Goal: Task Accomplishment & Management: Use online tool/utility

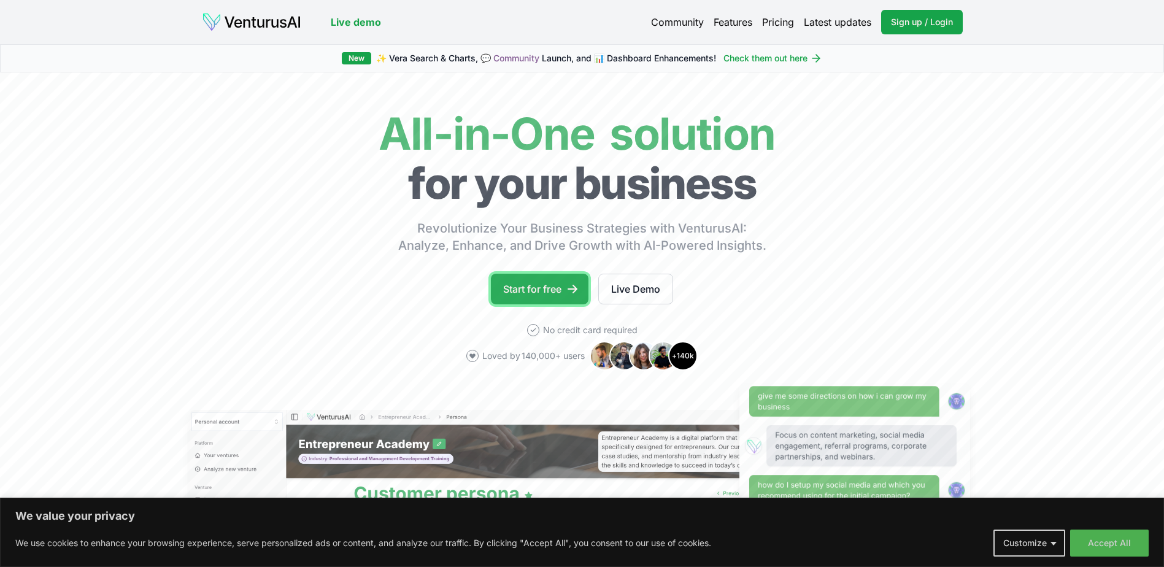
click at [549, 285] on link "Start for free" at bounding box center [540, 289] width 98 height 31
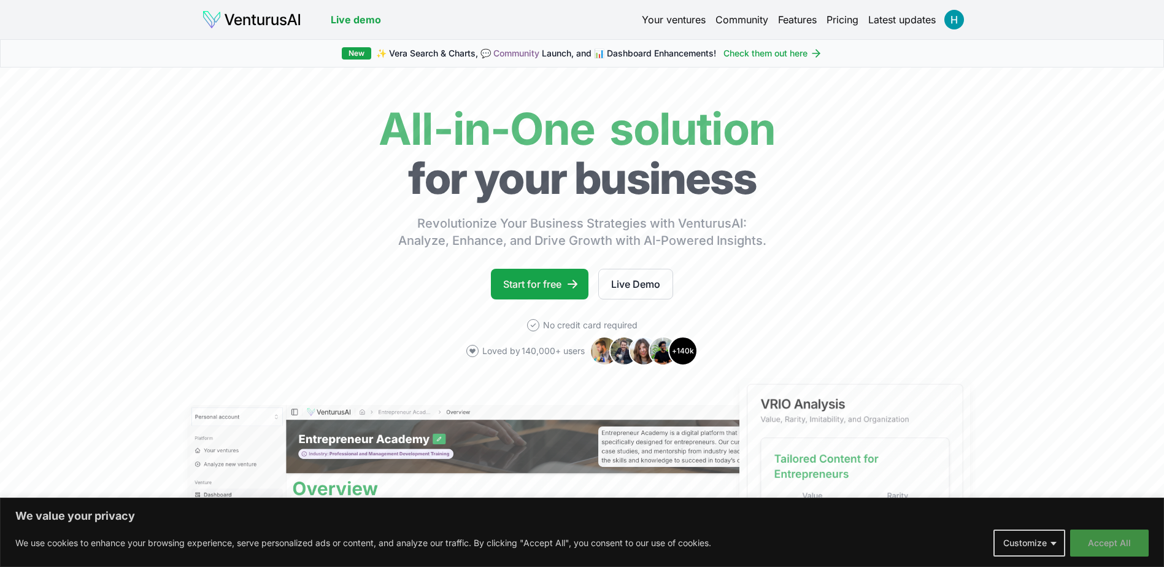
click at [1127, 546] on button "Accept All" at bounding box center [1109, 542] width 79 height 27
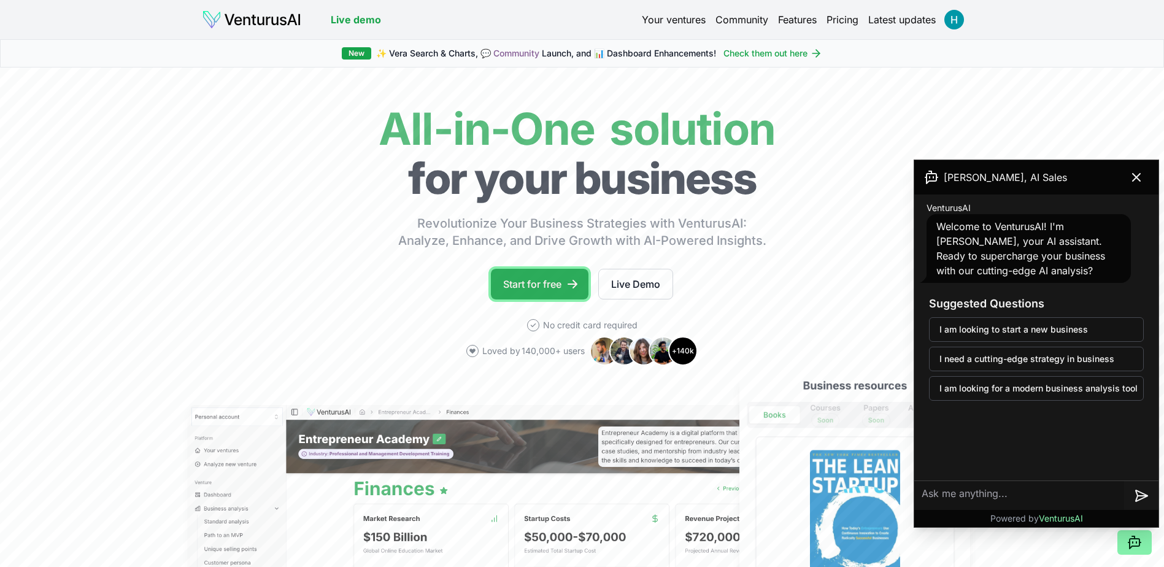
click at [552, 279] on link "Start for free" at bounding box center [540, 284] width 98 height 31
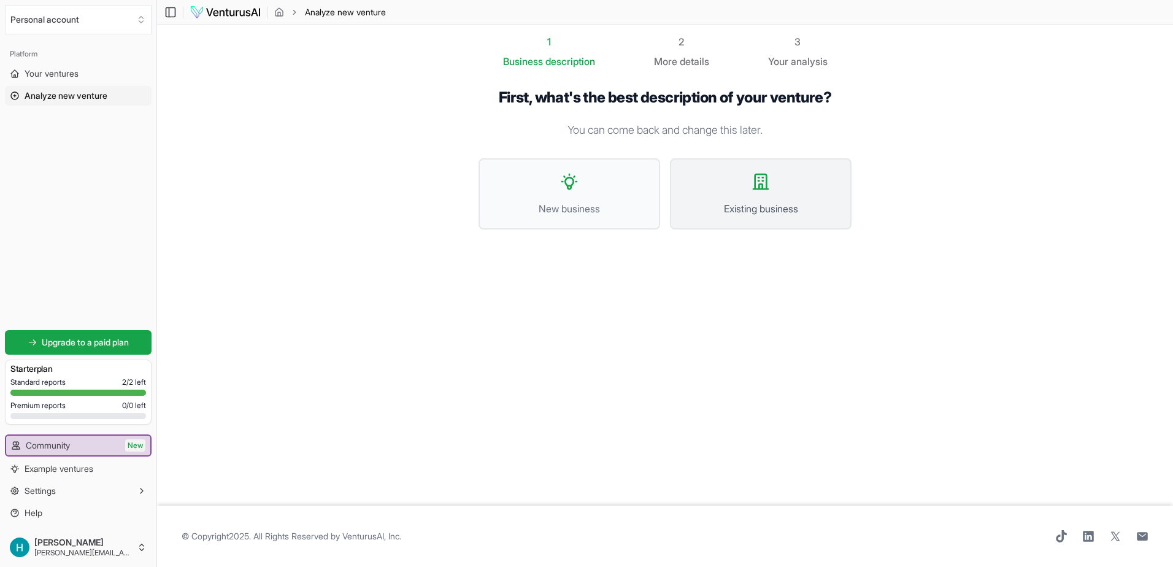
click at [757, 193] on button "Existing business" at bounding box center [761, 193] width 182 height 71
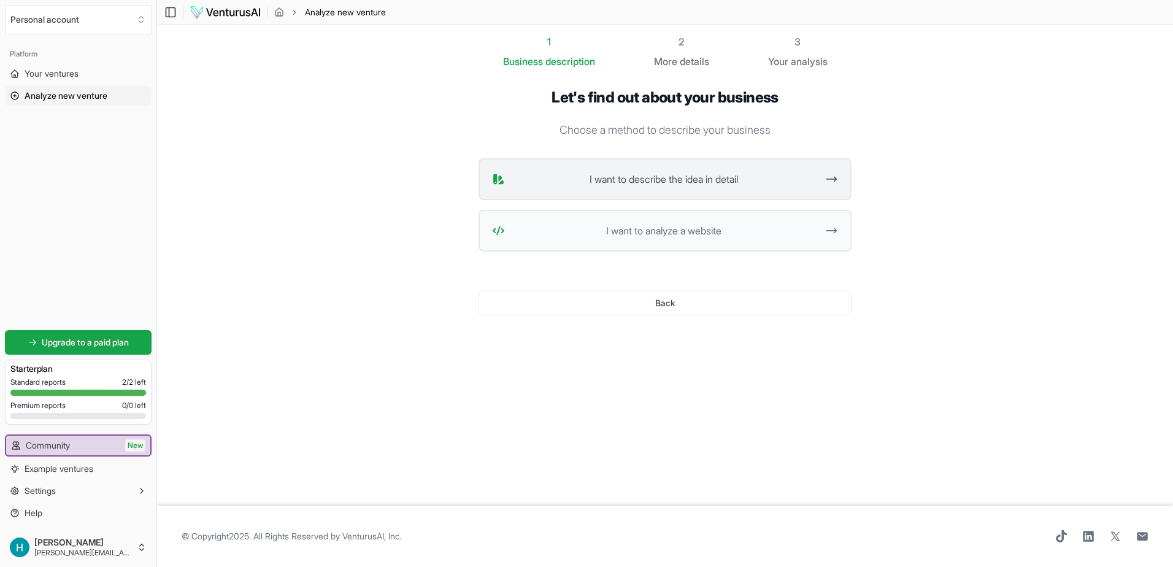
click at [752, 179] on span "I want to describe the idea in detail" at bounding box center [663, 179] width 307 height 15
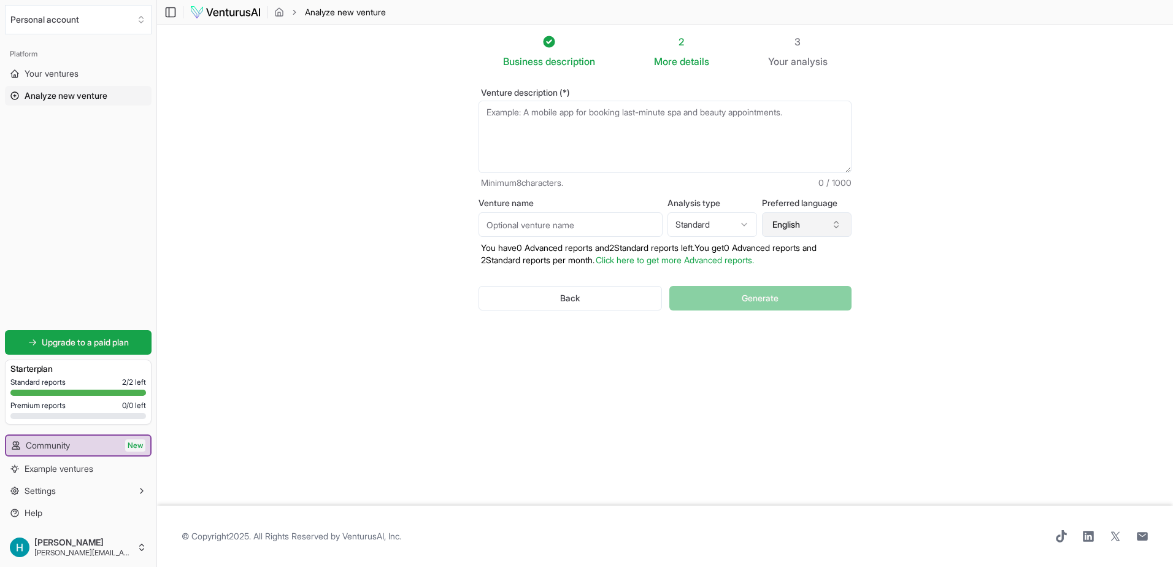
click at [837, 223] on icon "button" at bounding box center [836, 225] width 10 height 10
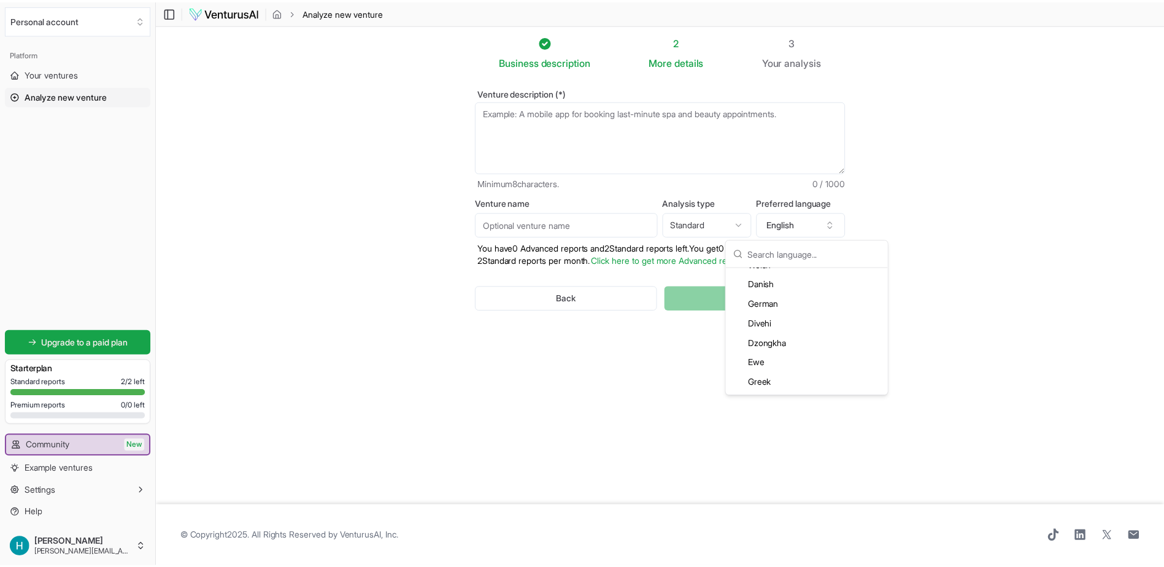
scroll to position [614, 0]
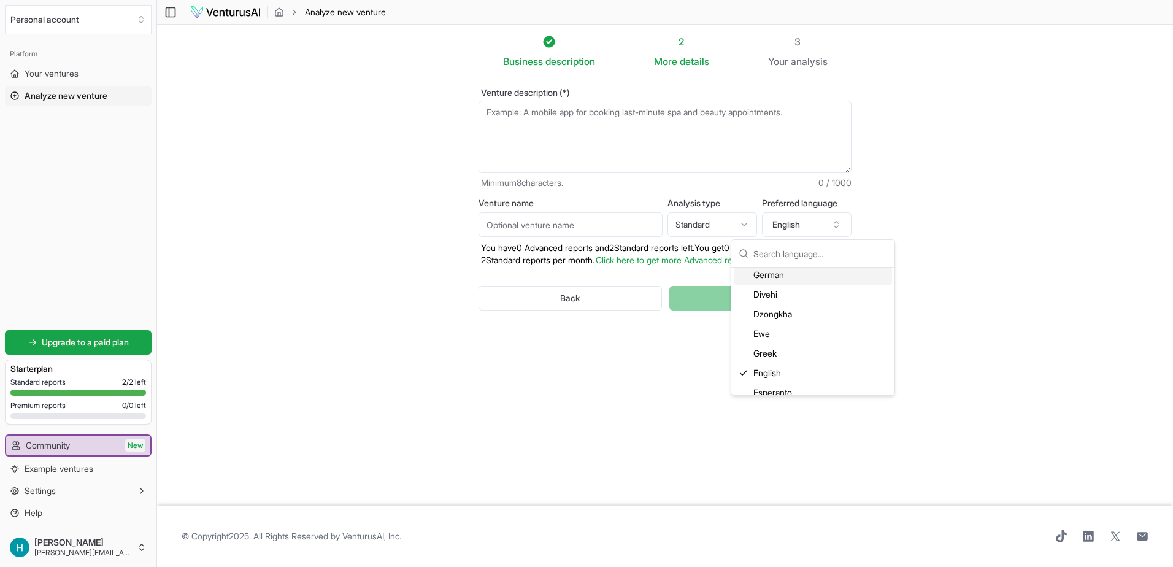
click at [818, 276] on div "German" at bounding box center [813, 275] width 158 height 20
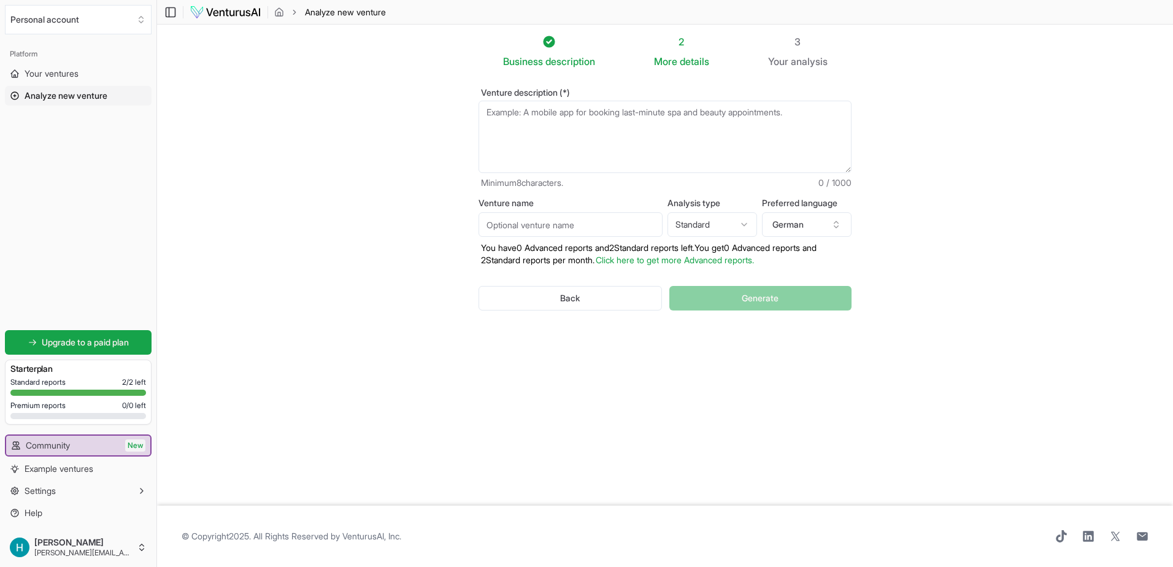
drag, startPoint x: 595, startPoint y: 225, endPoint x: 509, endPoint y: 223, distance: 86.5
click at [509, 223] on input "Venture name" at bounding box center [571, 224] width 184 height 25
type input "Habermann"
click at [575, 109] on textarea "Venture description (*)" at bounding box center [665, 137] width 373 height 72
click at [590, 114] on textarea "Wir sin ein Elektrotechnikunternehmen" at bounding box center [665, 137] width 373 height 72
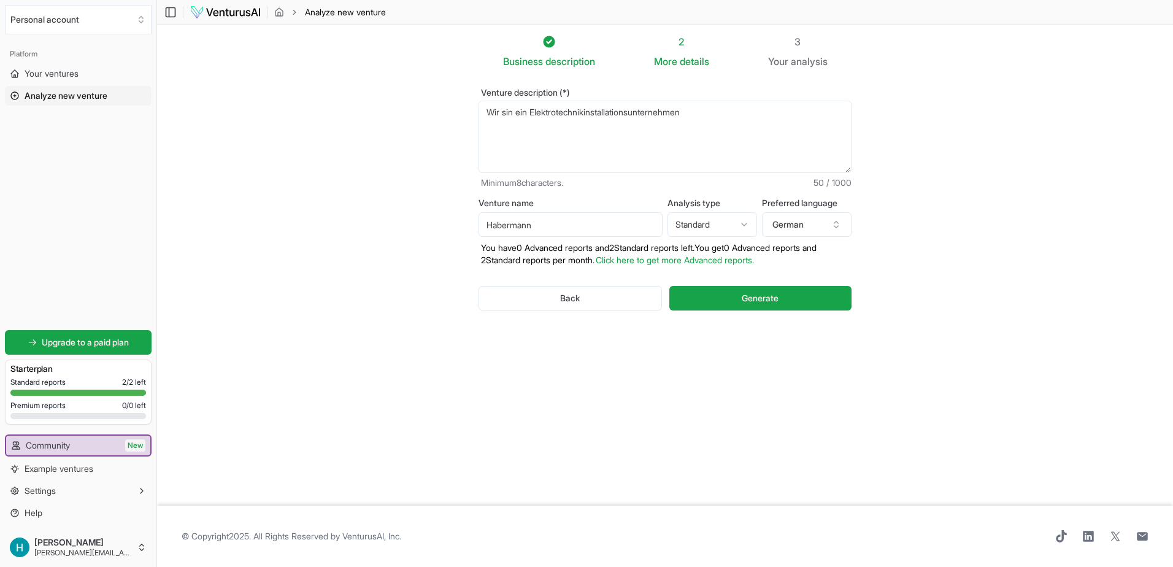
click at [742, 113] on textarea "Wir sin ein Elektrotechnikinstallationsunternehmen" at bounding box center [665, 137] width 373 height 72
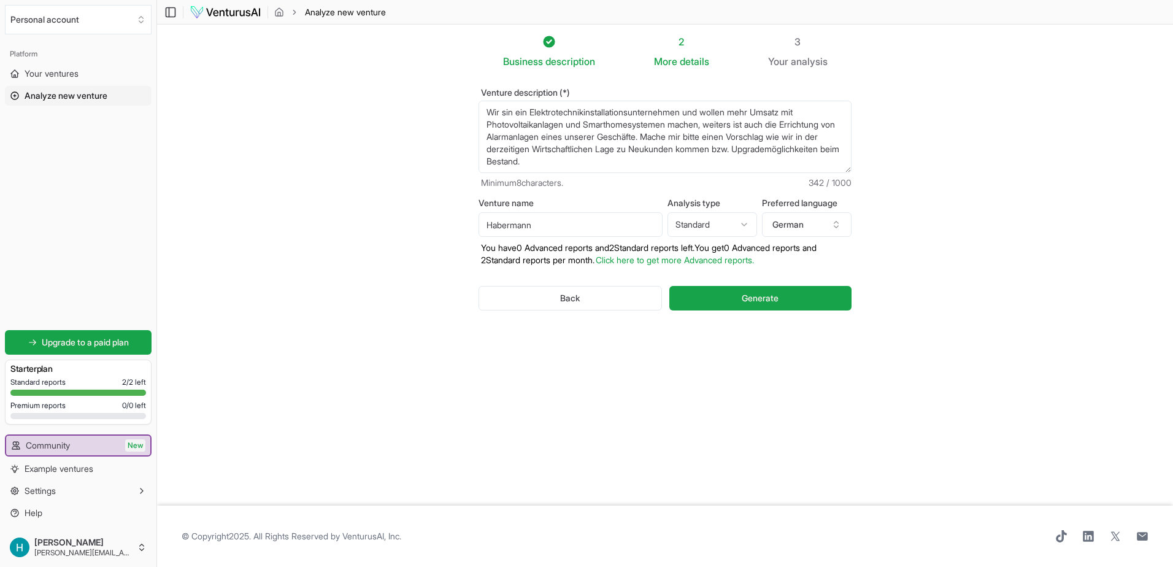
paste textarea "[URL][DOMAIN_NAME]"
type textarea "Wir sin ein Elektrotechnikinstallationsunternehmen und wollen mehr Umsatz mit P…"
click at [750, 298] on span "Generate" at bounding box center [760, 298] width 37 height 12
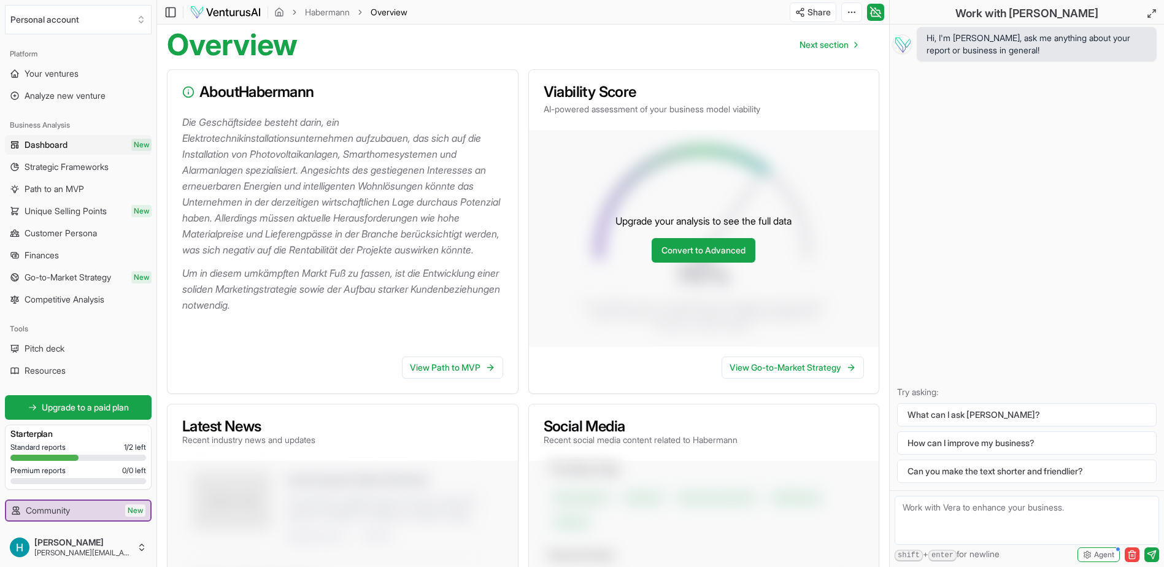
scroll to position [184, 0]
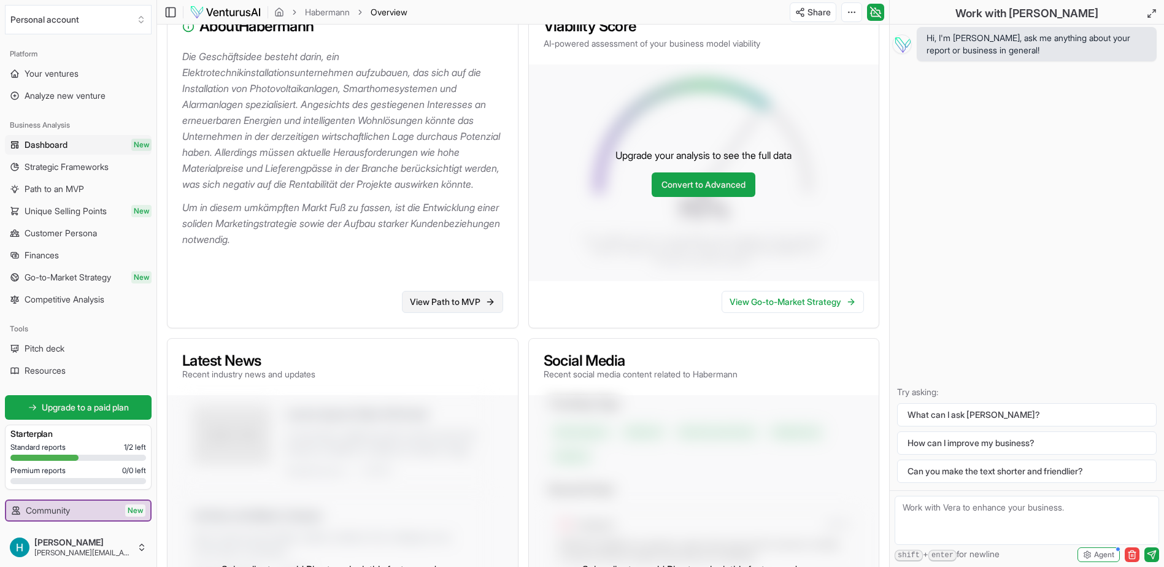
click at [468, 299] on link "View Path to MVP" at bounding box center [452, 302] width 101 height 22
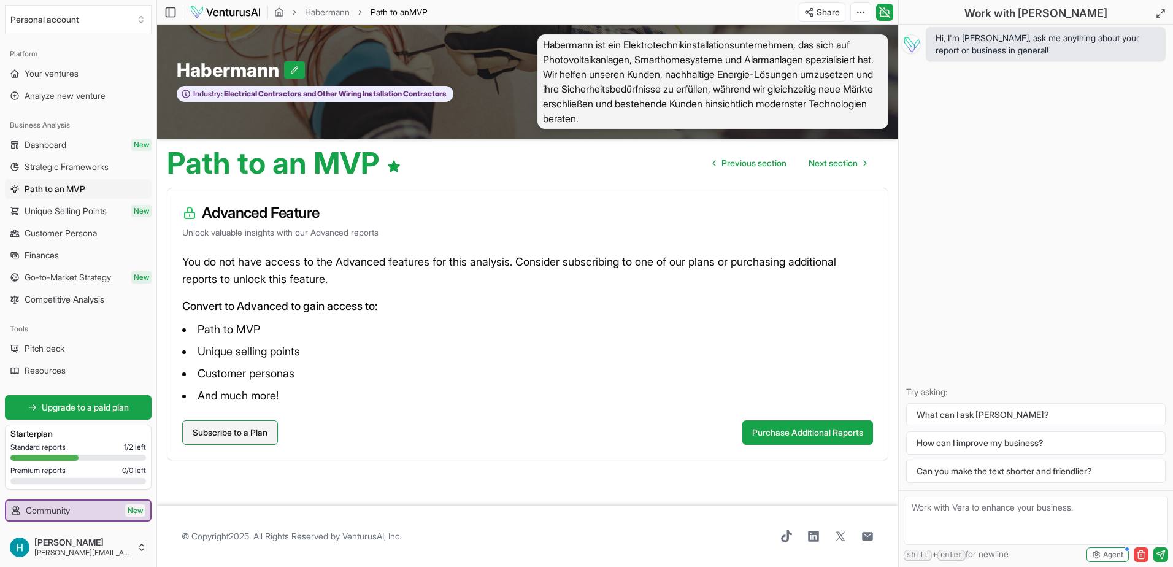
click at [237, 429] on link "Subscribe to a Plan" at bounding box center [230, 432] width 96 height 25
click at [71, 88] on link "Analyze new venture" at bounding box center [78, 96] width 147 height 20
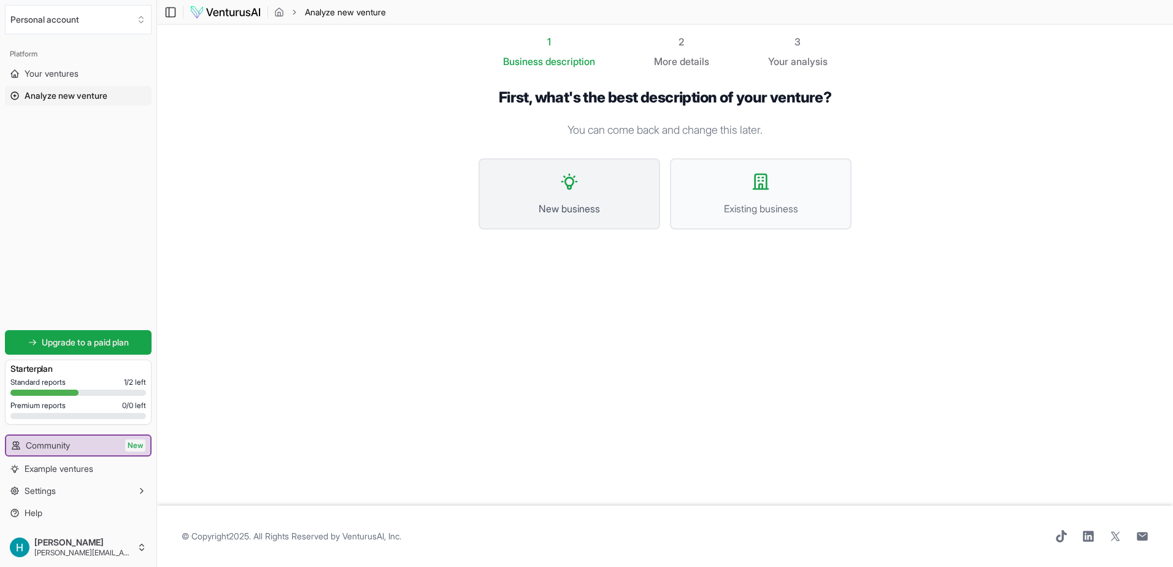
click at [579, 188] on icon at bounding box center [570, 182] width 20 height 20
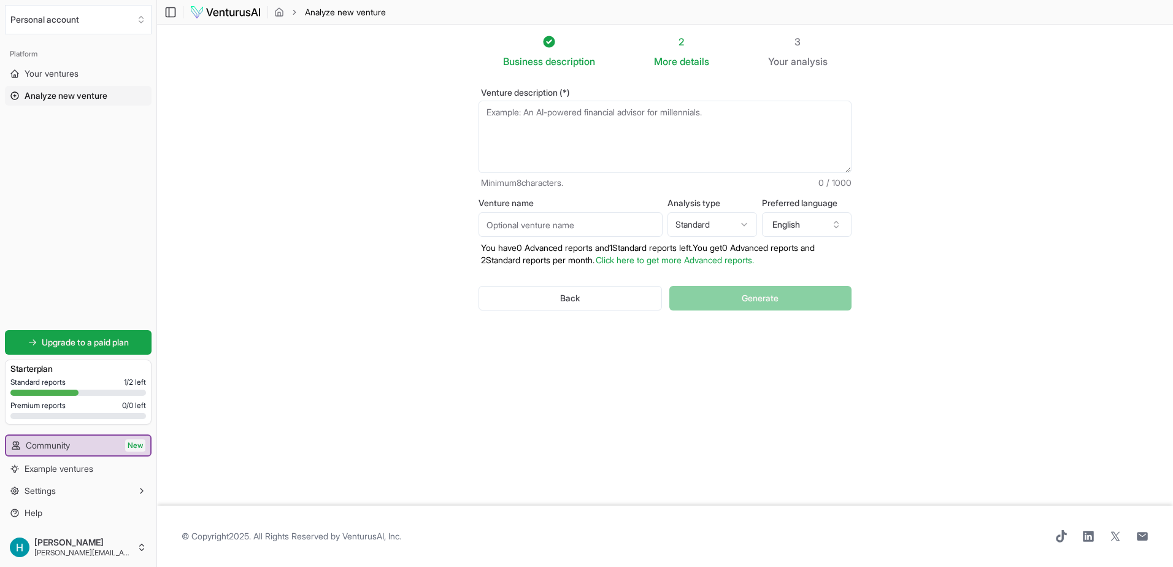
click at [525, 112] on textarea "Venture description (*)" at bounding box center [665, 137] width 373 height 72
paste textarea "[URL][DOMAIN_NAME]"
type textarea "[URL][DOMAIN_NAME]"
click at [737, 296] on button "Generate" at bounding box center [760, 298] width 182 height 25
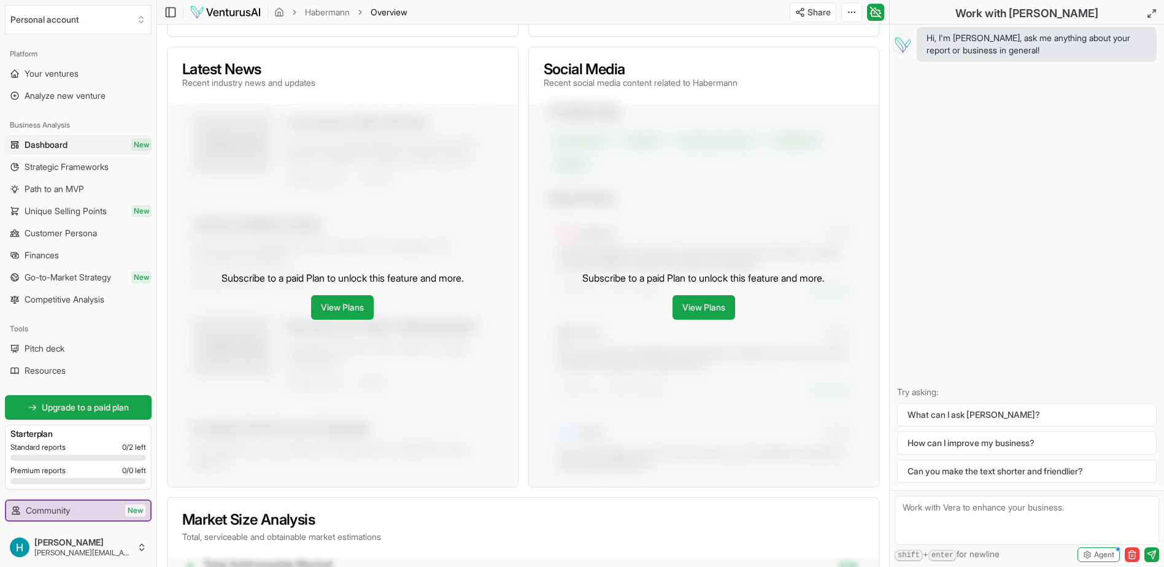
scroll to position [401, 0]
